Goal: Navigation & Orientation: Find specific page/section

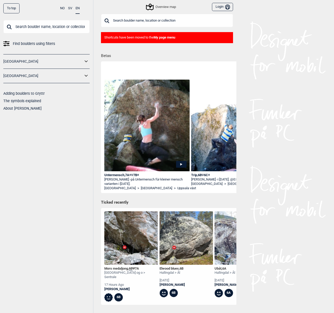
click at [87, 62] on icon at bounding box center [86, 61] width 7 height 7
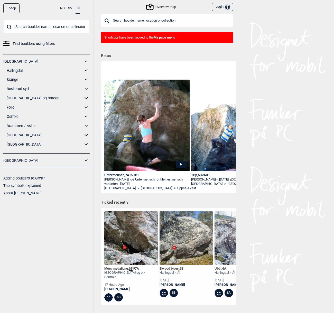
click at [17, 136] on link "[GEOGRAPHIC_DATA]" at bounding box center [45, 134] width 76 height 7
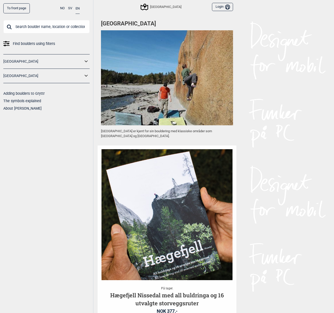
scroll to position [367, 0]
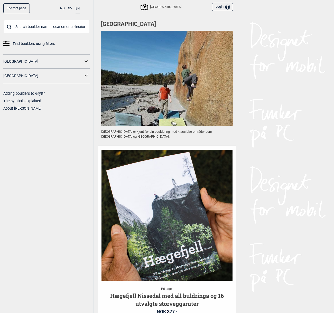
click at [86, 61] on icon at bounding box center [85, 61] width 3 height 2
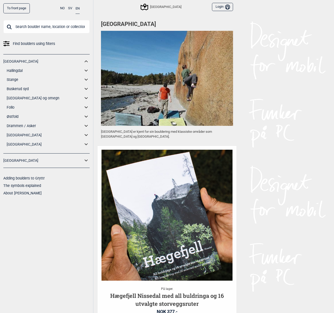
click at [19, 143] on link "[GEOGRAPHIC_DATA]" at bounding box center [45, 144] width 76 height 7
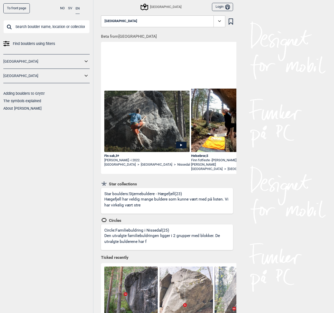
click at [87, 60] on icon at bounding box center [86, 61] width 7 height 7
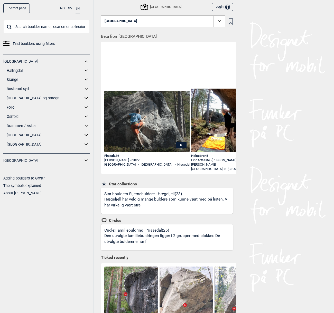
click at [86, 61] on icon at bounding box center [85, 61] width 3 height 2
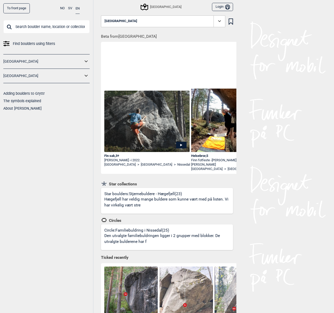
click at [86, 75] on icon at bounding box center [86, 75] width 7 height 7
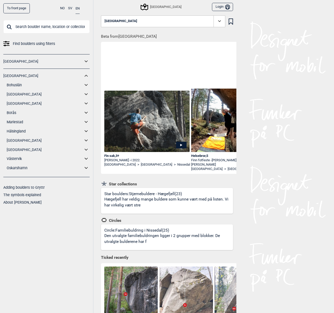
click at [86, 75] on icon at bounding box center [85, 76] width 3 height 2
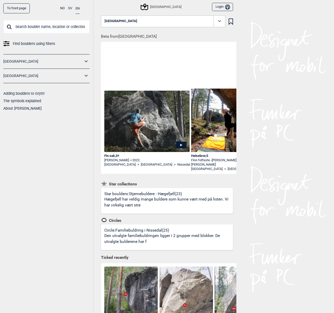
click at [86, 75] on icon at bounding box center [86, 75] width 7 height 7
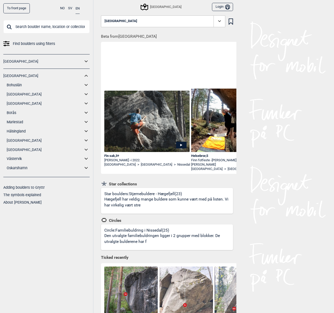
click at [84, 79] on icon at bounding box center [86, 75] width 7 height 7
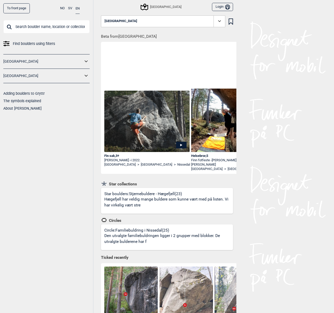
click at [18, 9] on link "To front page" at bounding box center [16, 8] width 26 height 10
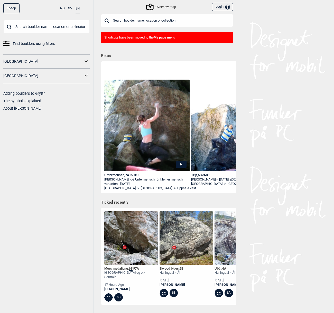
click at [156, 8] on div "Overview map" at bounding box center [161, 7] width 29 height 6
